Goal: Check status: Check status

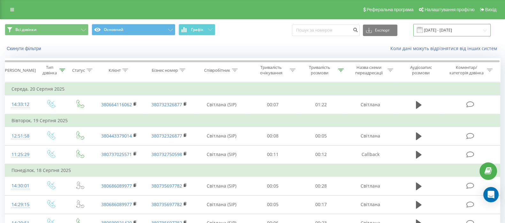
click at [441, 33] on input "18.08.2025 - 20.08.2025" at bounding box center [451, 30] width 77 height 12
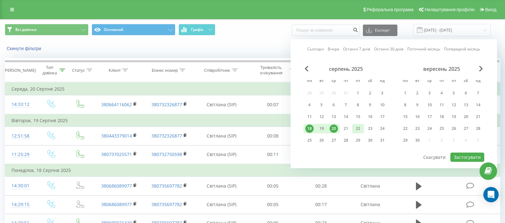
click at [356, 129] on div "22" at bounding box center [358, 129] width 8 height 8
click at [309, 130] on div "18" at bounding box center [309, 129] width 8 height 8
click at [468, 159] on button "Застосувати" at bounding box center [467, 157] width 34 height 9
type input "[DATE] - [DATE]"
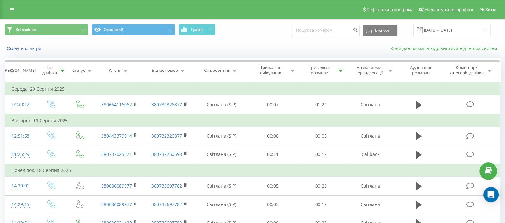
click at [425, 48] on link "Коли дані можуть відрізнятися вiд інших систем" at bounding box center [445, 48] width 110 height 6
